Goal: Task Accomplishment & Management: Use online tool/utility

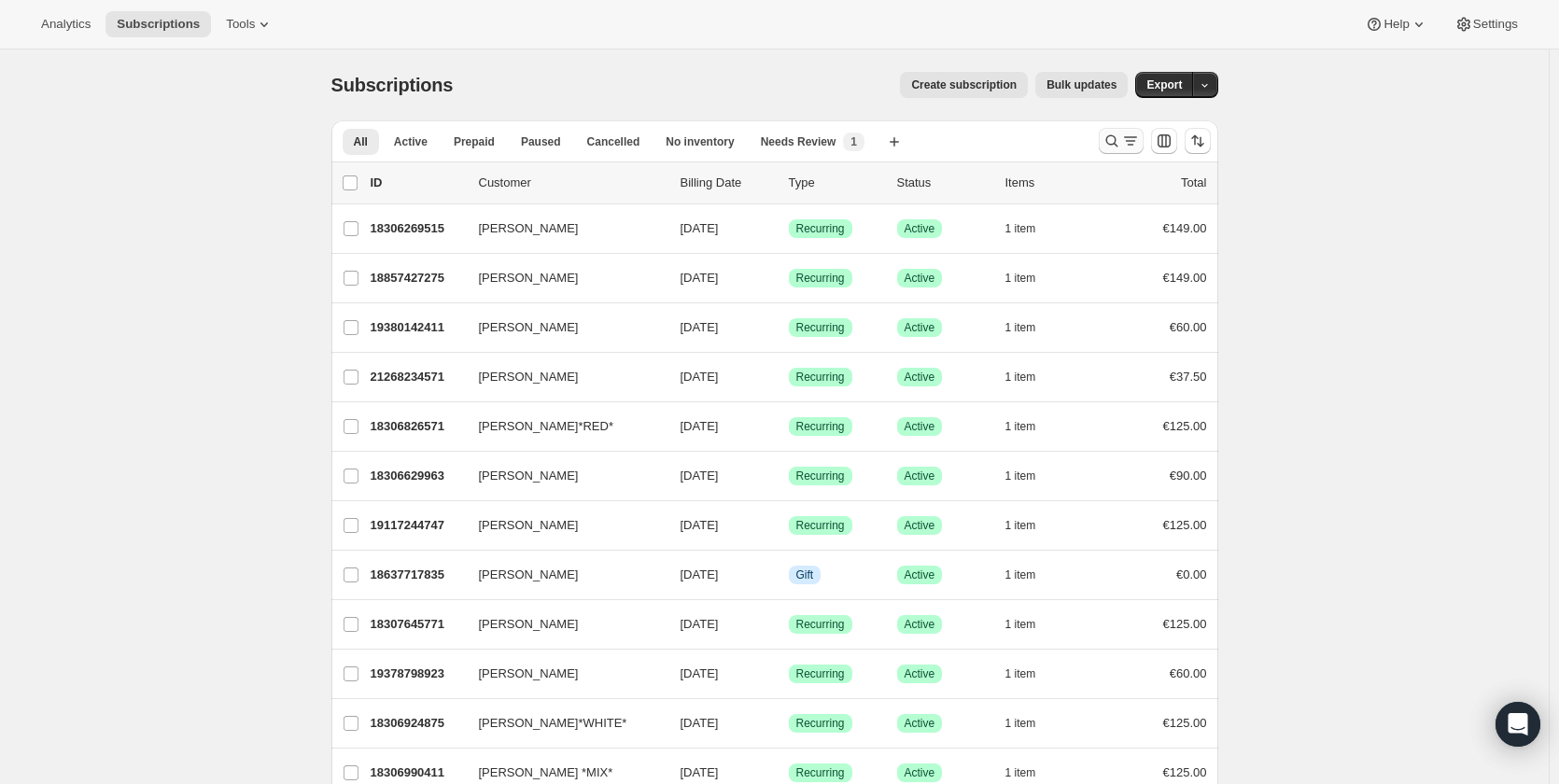
click at [1107, 132] on icon "Search and filter results" at bounding box center [1112, 141] width 19 height 19
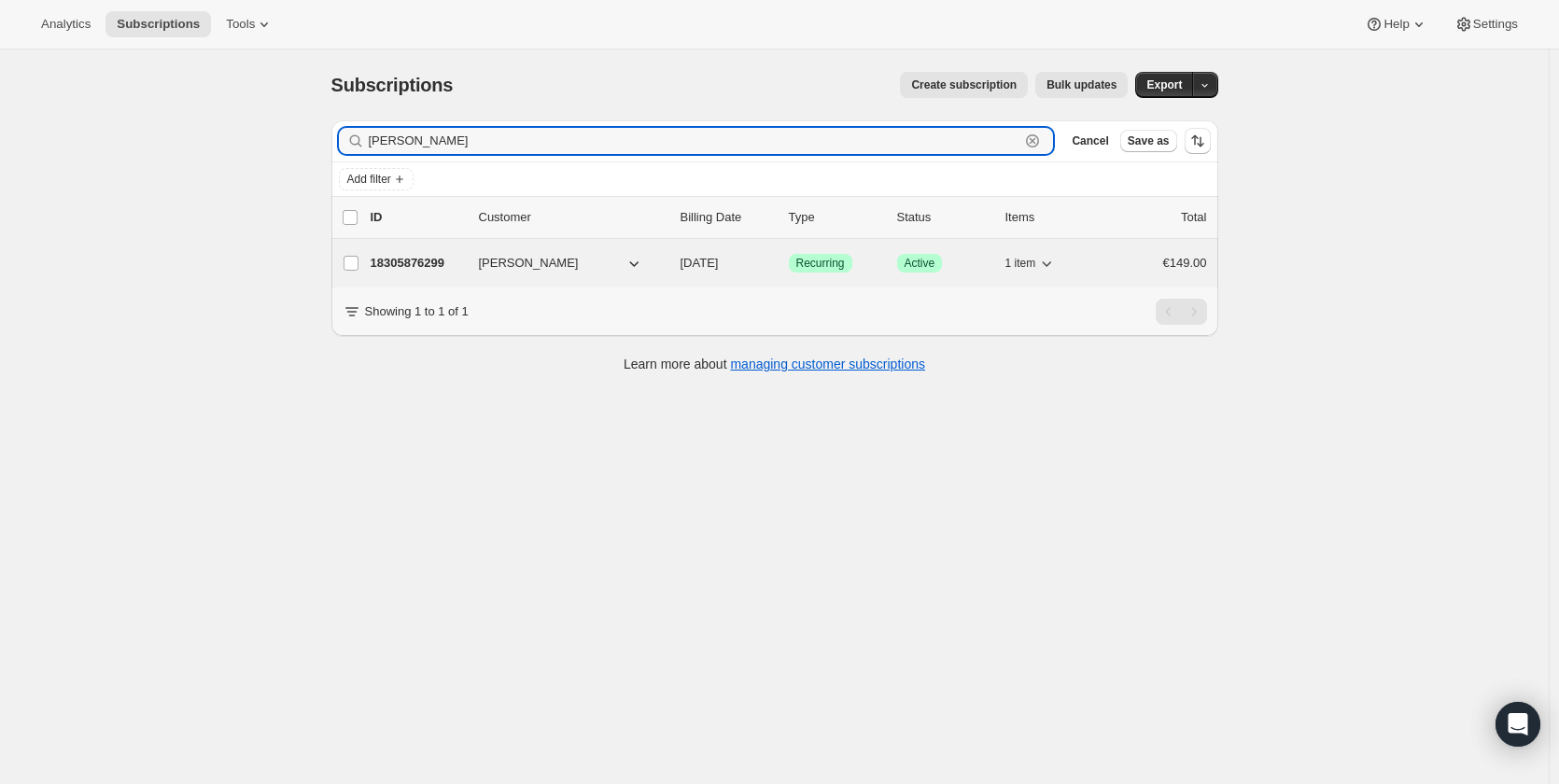
type input "[PERSON_NAME]"
click at [433, 268] on p "18305876299" at bounding box center [417, 263] width 93 height 19
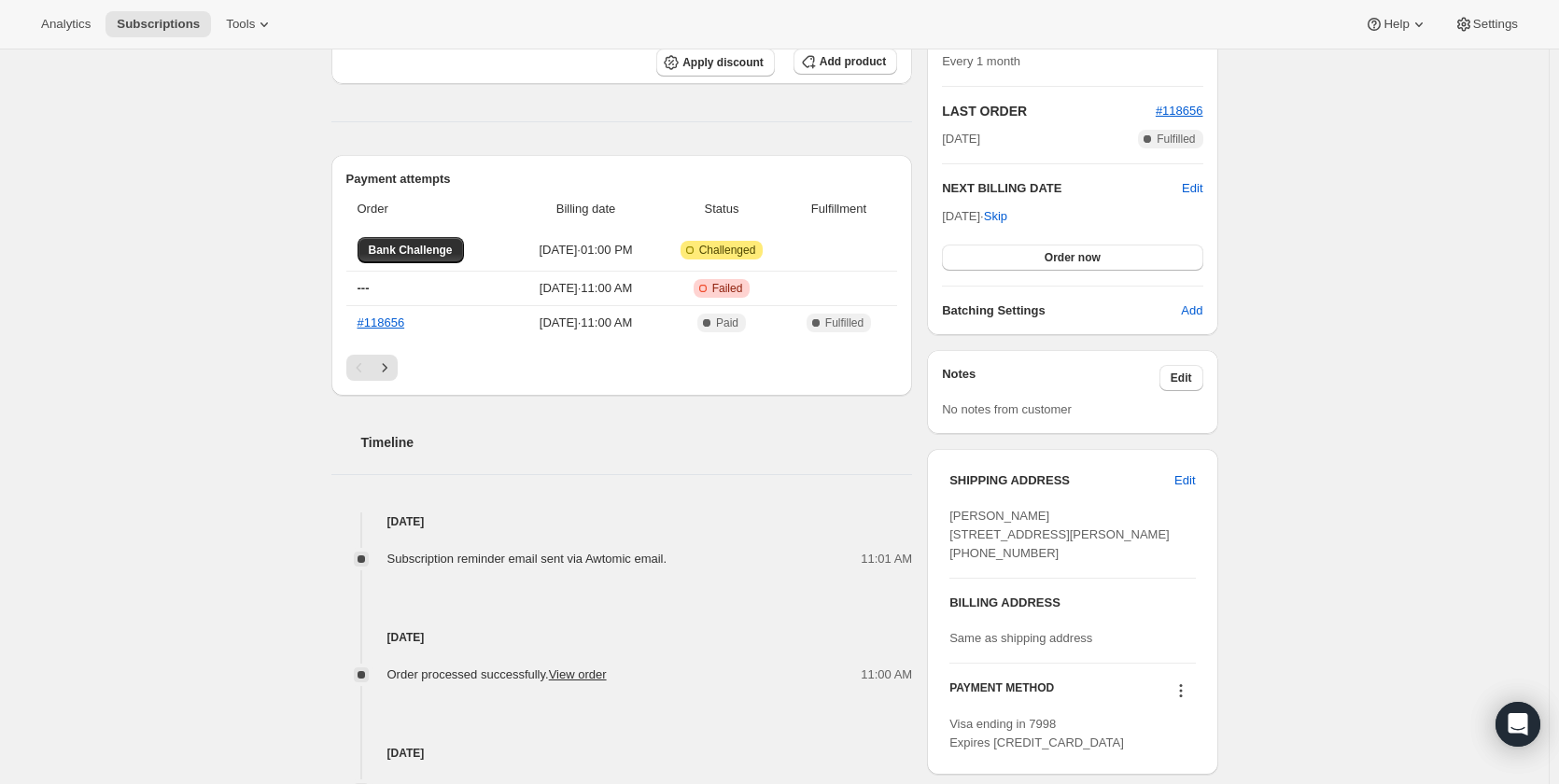
scroll to position [373, 0]
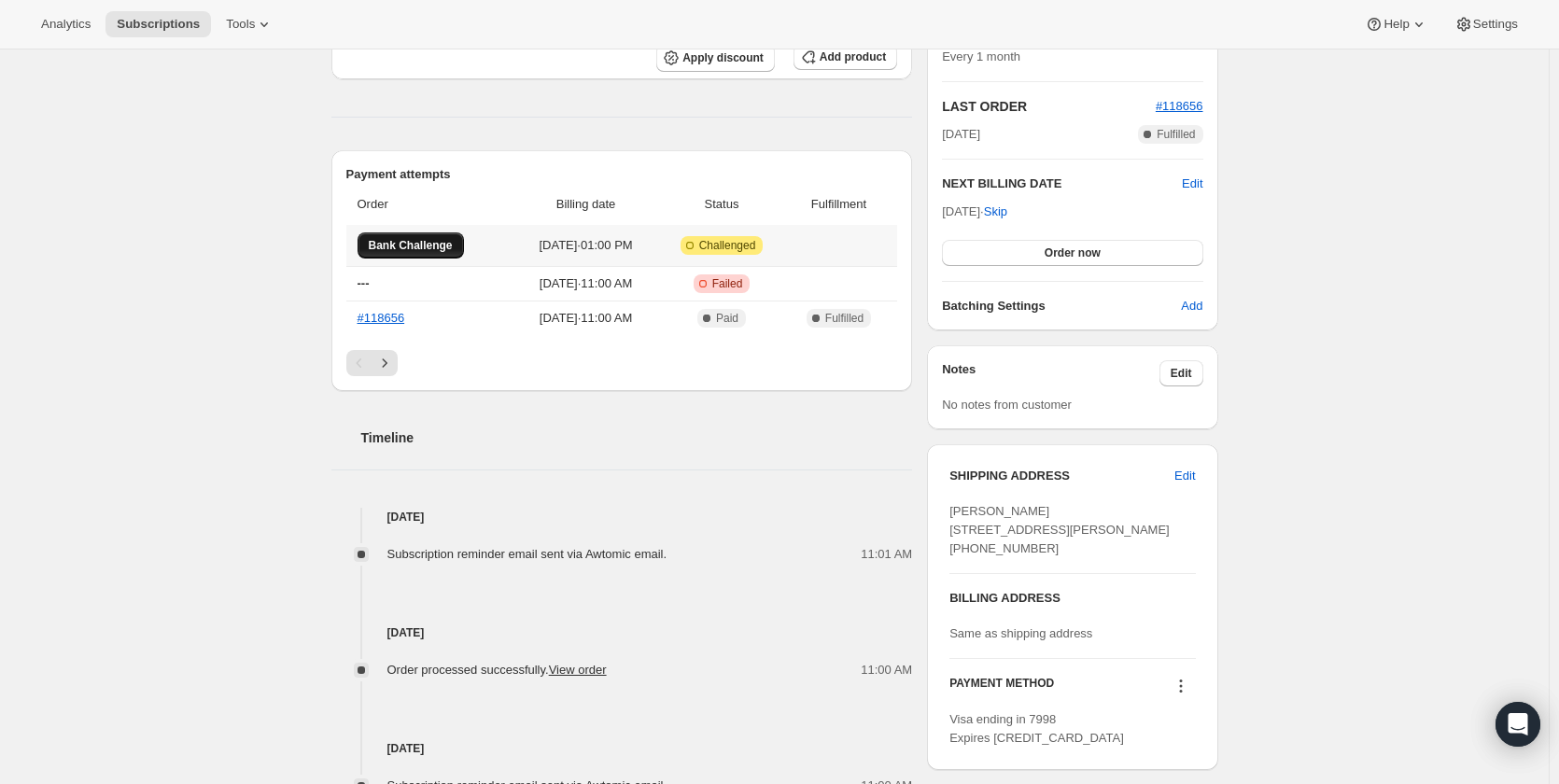
click at [424, 244] on span "Bank Challenge" at bounding box center [411, 245] width 84 height 15
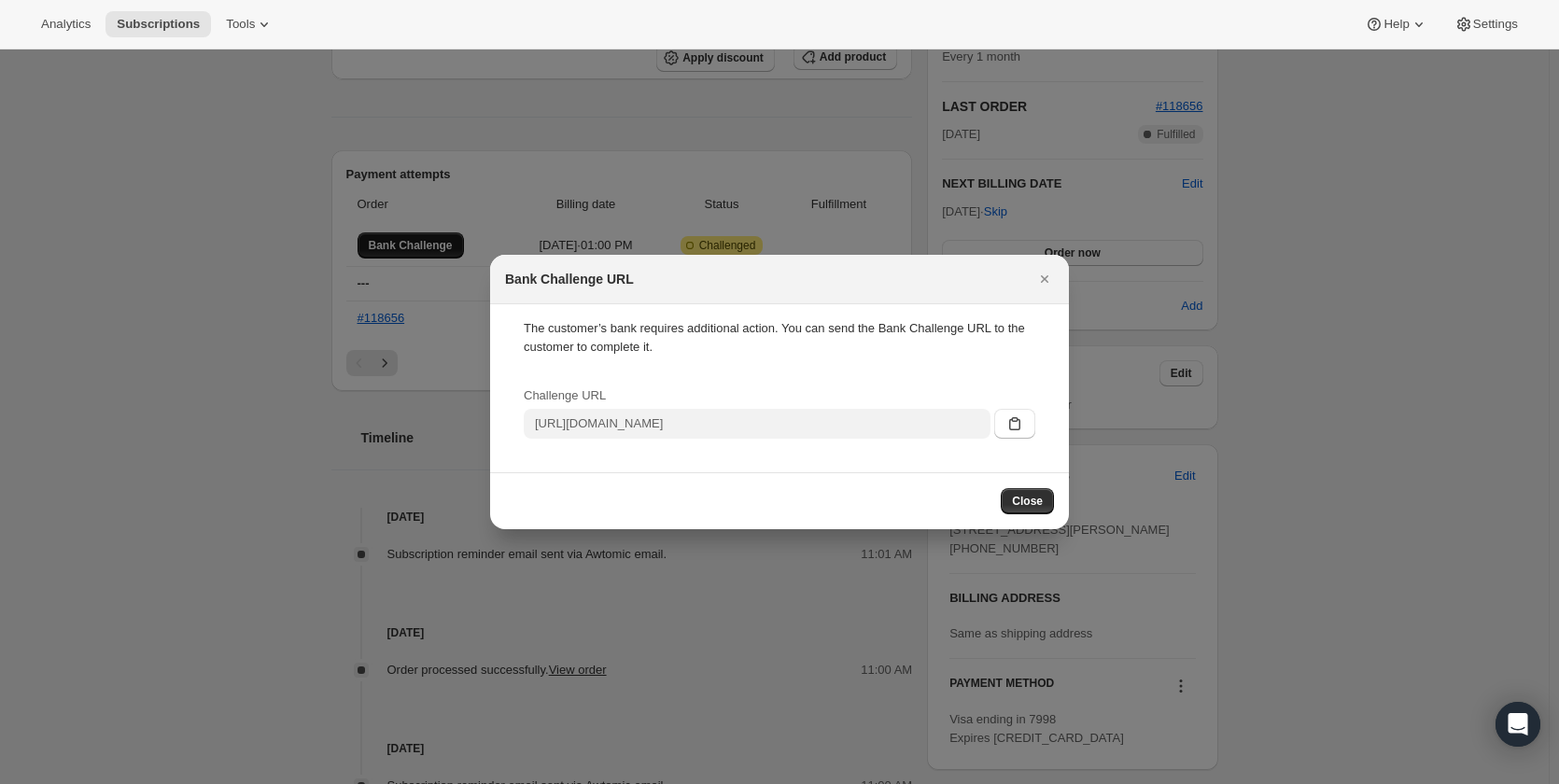
scroll to position [0, 0]
click at [1003, 425] on button ":rbm:" at bounding box center [1014, 423] width 41 height 29
click at [1008, 430] on icon ":rbm:" at bounding box center [1014, 424] width 19 height 19
